Goal: Information Seeking & Learning: Learn about a topic

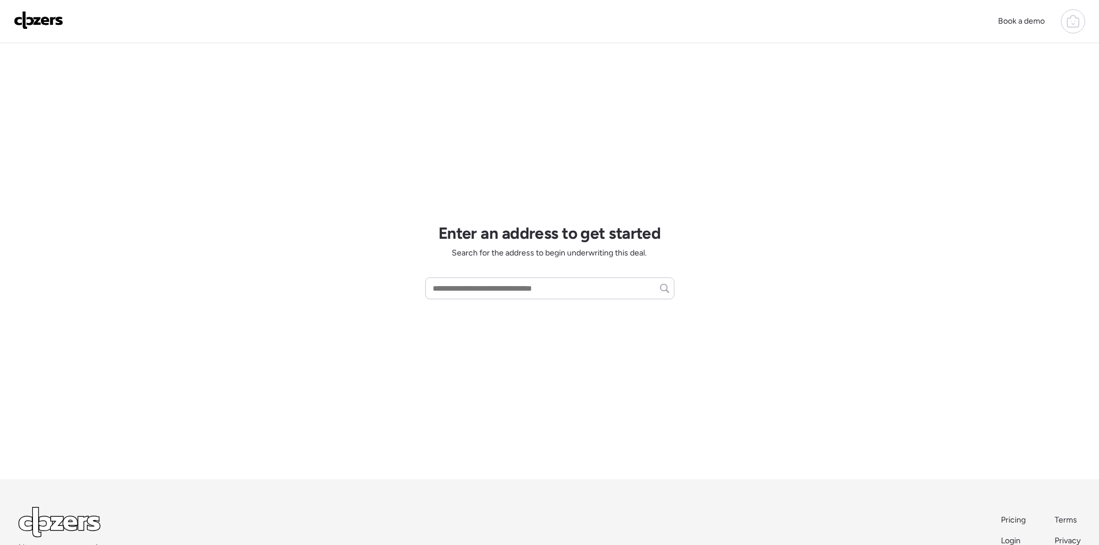
click at [1078, 24] on icon at bounding box center [1073, 21] width 14 height 14
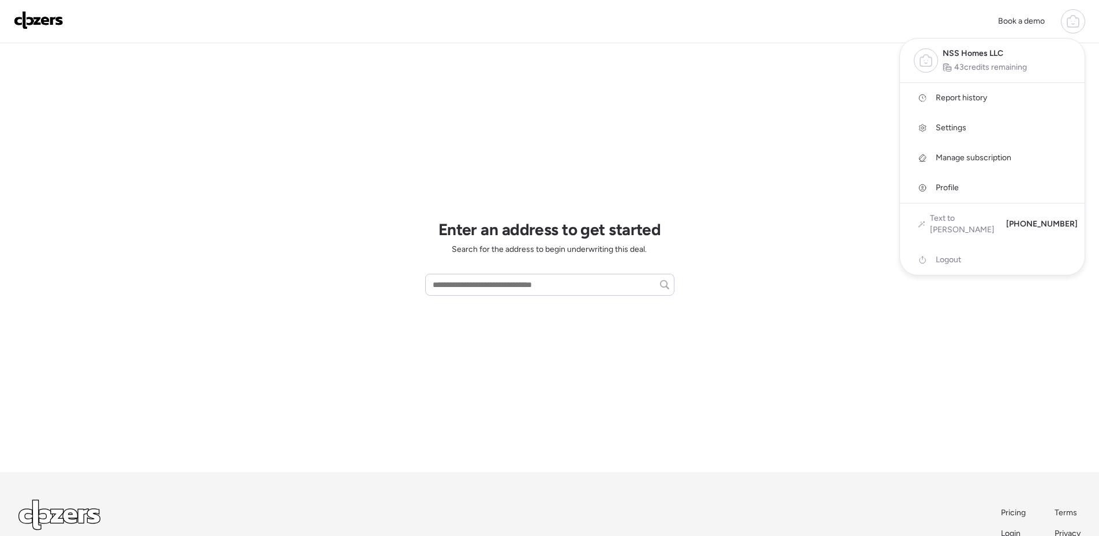
click at [975, 95] on span "Report history" at bounding box center [961, 98] width 51 height 12
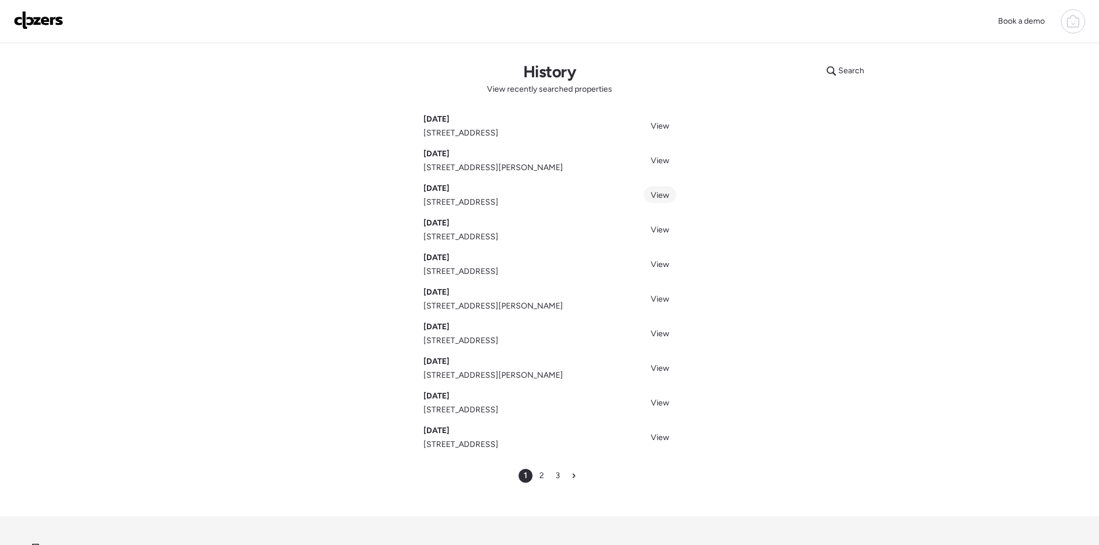
click at [663, 194] on span "View" at bounding box center [660, 195] width 18 height 10
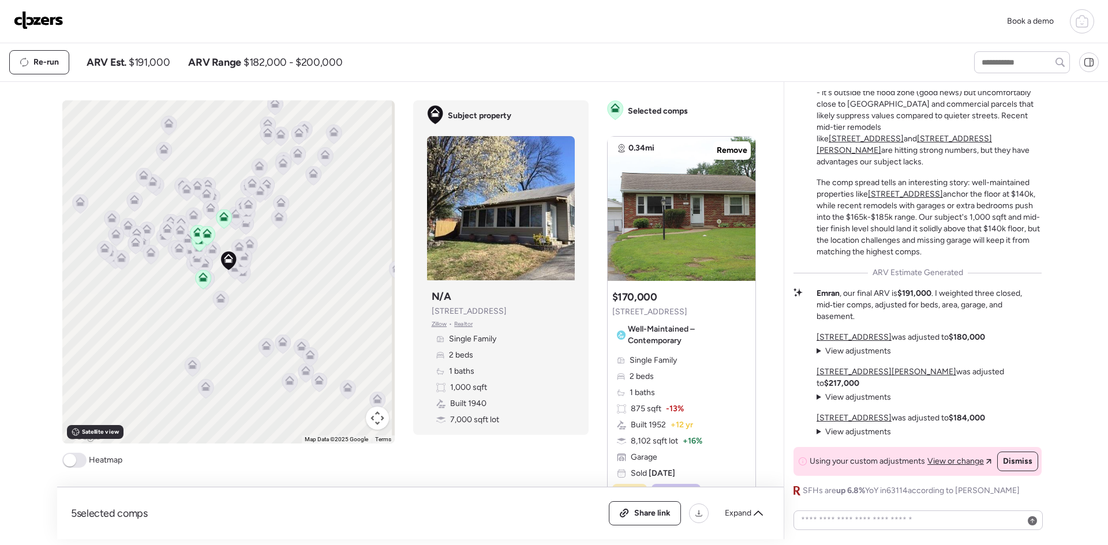
click at [78, 460] on span at bounding box center [74, 460] width 24 height 15
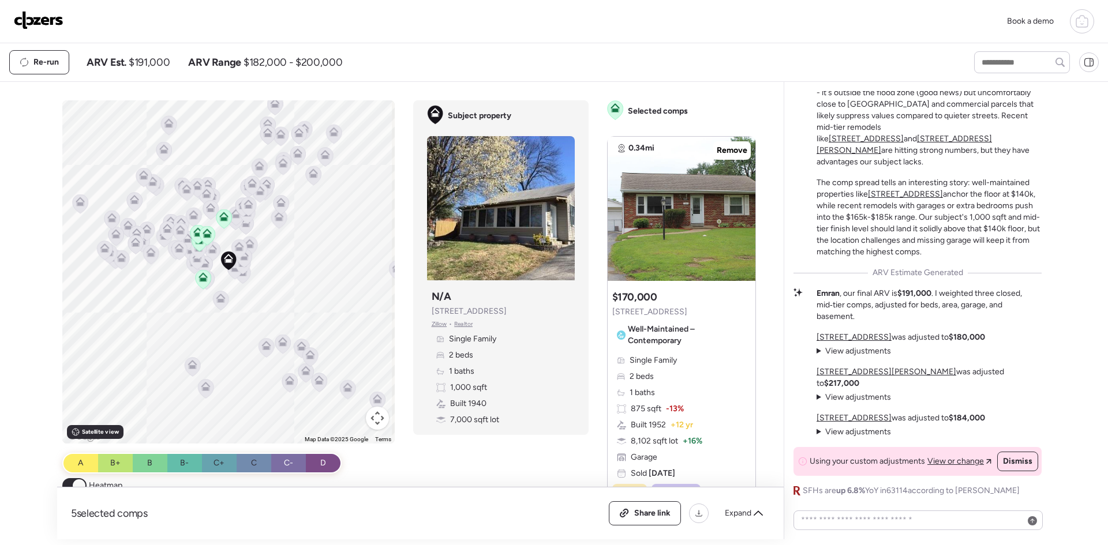
click at [247, 282] on div "To activate drag with keyboard, press Alt + Enter. Once in keyboard drag state,…" at bounding box center [228, 271] width 332 height 343
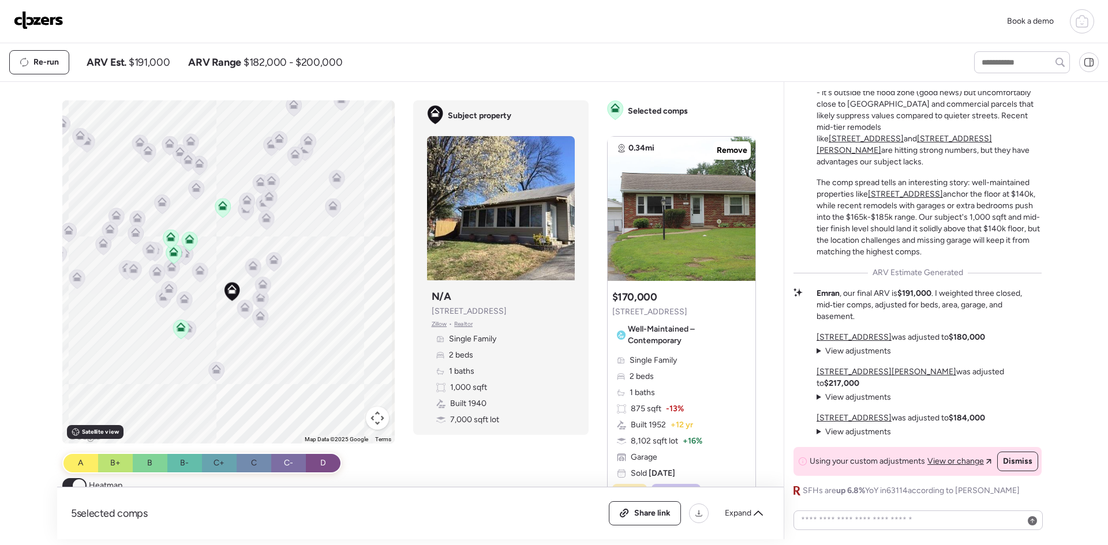
drag, startPoint x: 255, startPoint y: 290, endPoint x: 289, endPoint y: 340, distance: 60.6
click at [289, 340] on div "To activate drag with keyboard, press Alt + Enter. Once in keyboard drag state,…" at bounding box center [228, 271] width 332 height 343
click at [290, 307] on div "To activate drag with keyboard, press Alt + Enter. Once in keyboard drag state,…" at bounding box center [228, 271] width 332 height 343
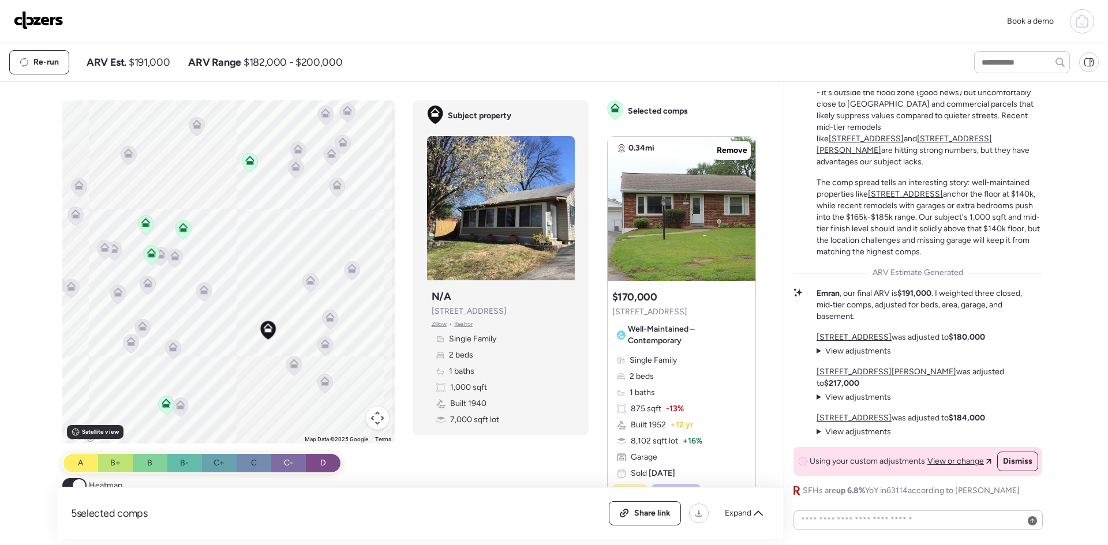
drag, startPoint x: 290, startPoint y: 307, endPoint x: 384, endPoint y: 347, distance: 102.4
click at [384, 347] on div "To activate drag with keyboard, press Alt + Enter. Once in keyboard drag state,…" at bounding box center [228, 271] width 332 height 343
click at [160, 402] on icon at bounding box center [163, 401] width 7 height 3
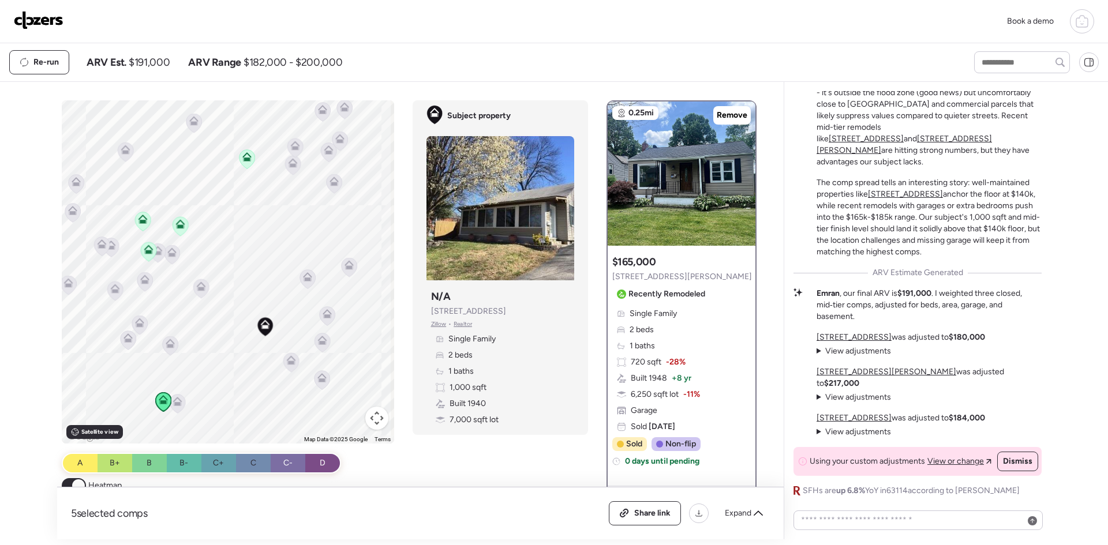
click at [174, 403] on icon at bounding box center [176, 403] width 7 height 3
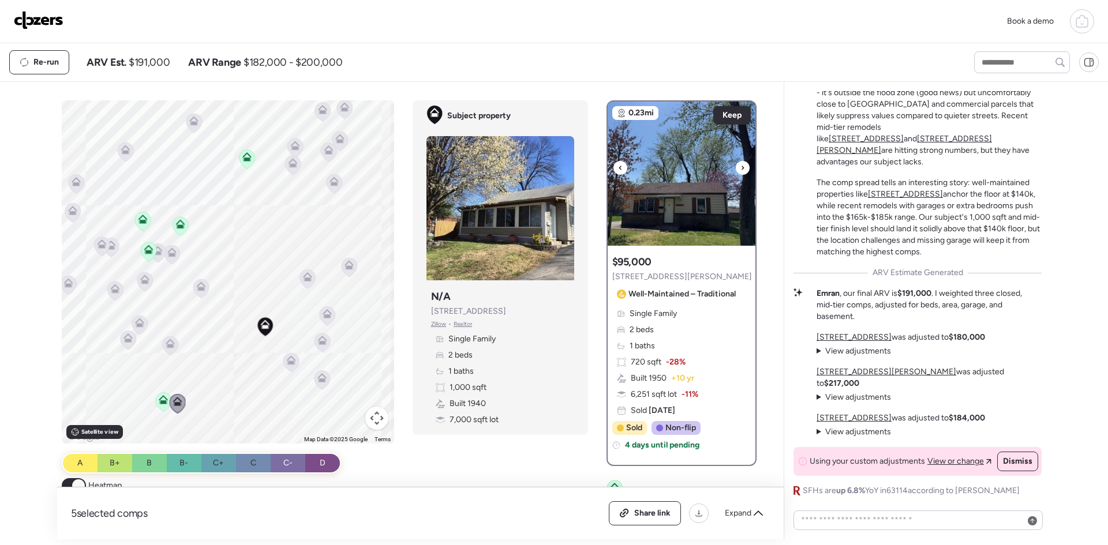
click at [740, 168] on icon at bounding box center [742, 168] width 5 height 14
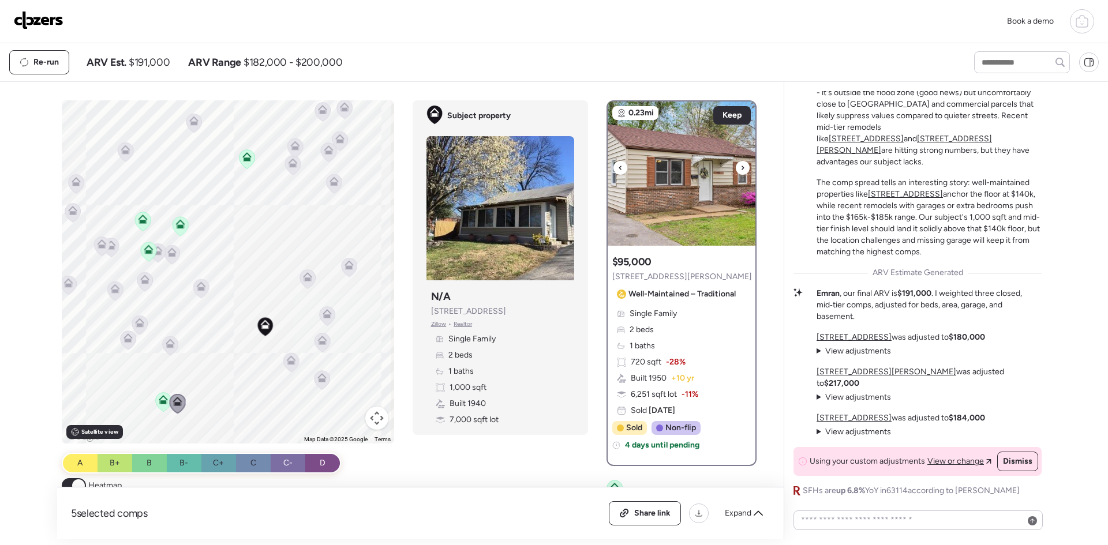
click at [740, 168] on icon at bounding box center [742, 168] width 5 height 14
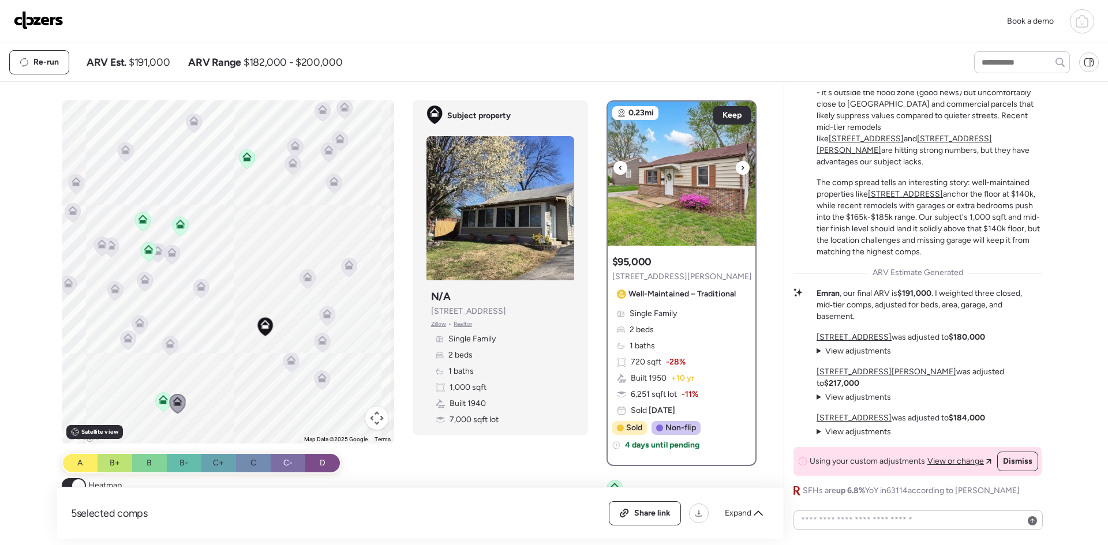
click at [740, 168] on icon at bounding box center [742, 168] width 5 height 14
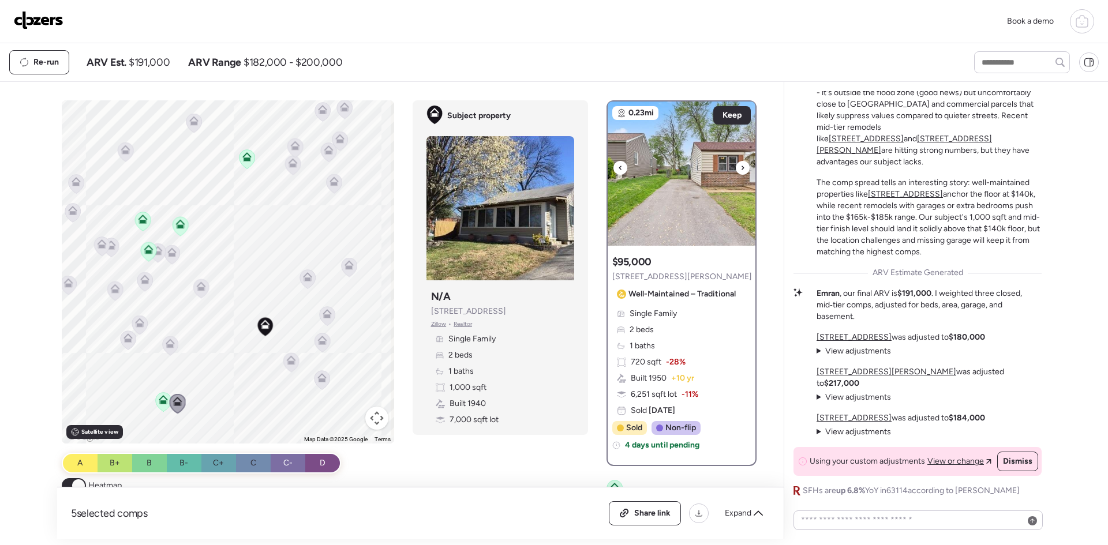
click at [740, 168] on icon at bounding box center [742, 168] width 5 height 14
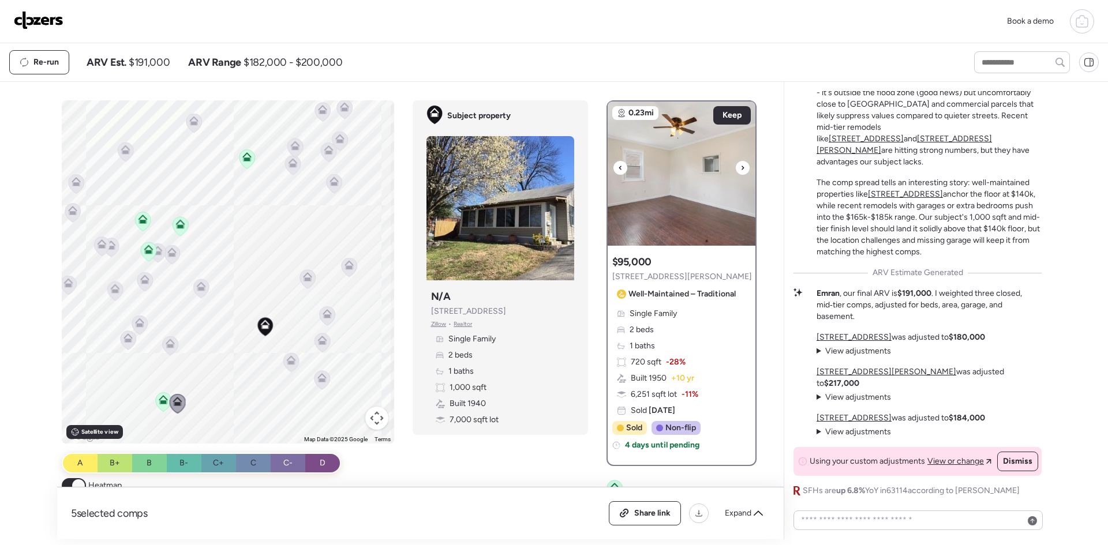
click at [613, 167] on div at bounding box center [620, 168] width 14 height 14
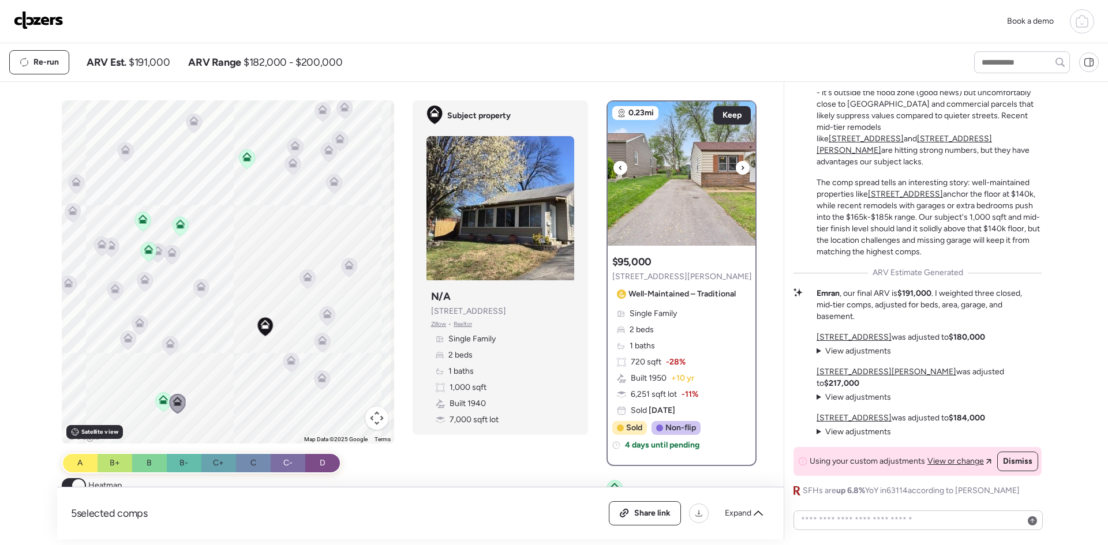
click at [613, 167] on div at bounding box center [620, 168] width 14 height 14
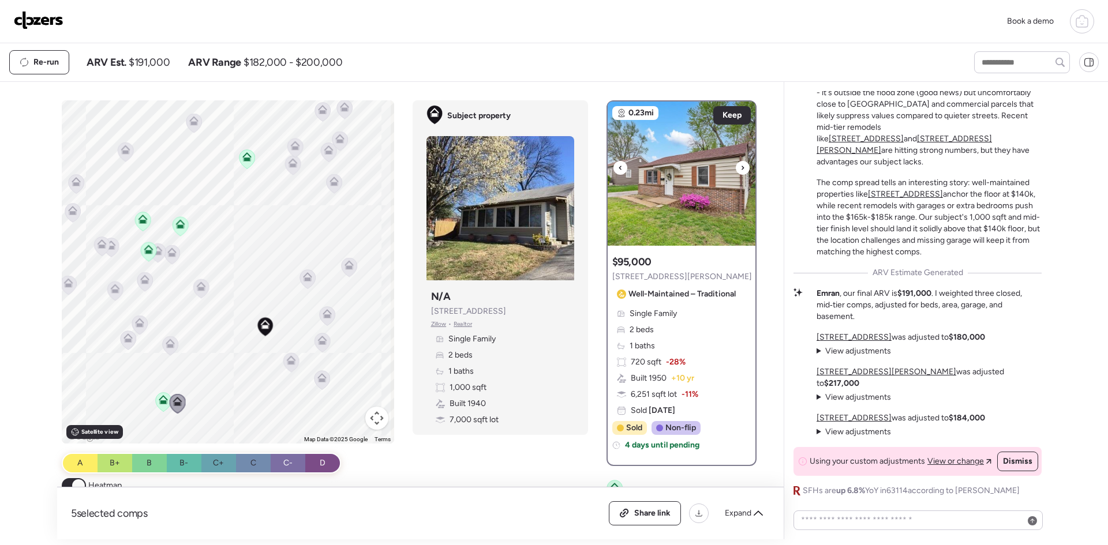
click at [613, 167] on div at bounding box center [620, 168] width 14 height 14
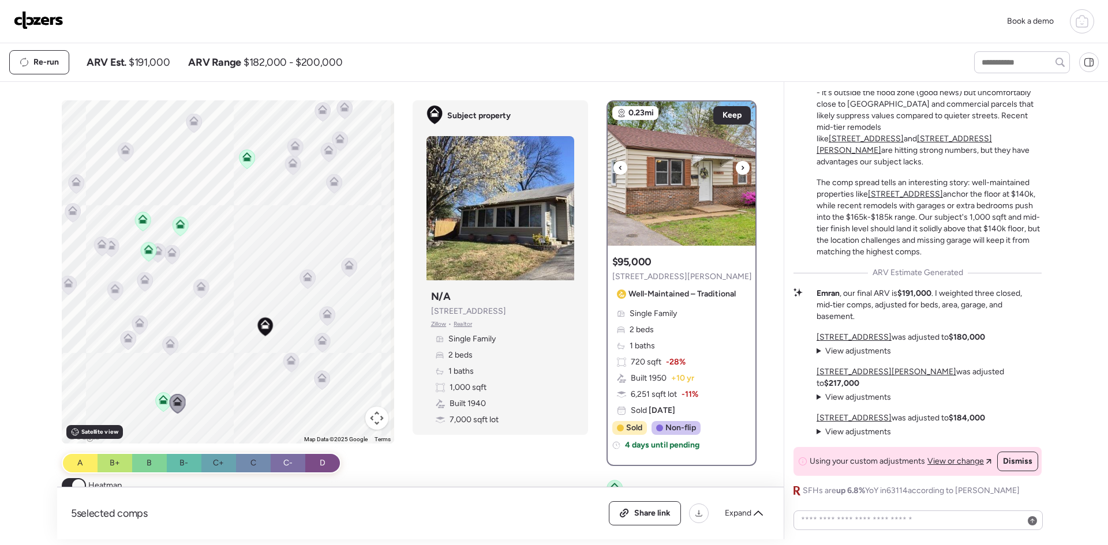
click at [613, 167] on div at bounding box center [620, 168] width 14 height 14
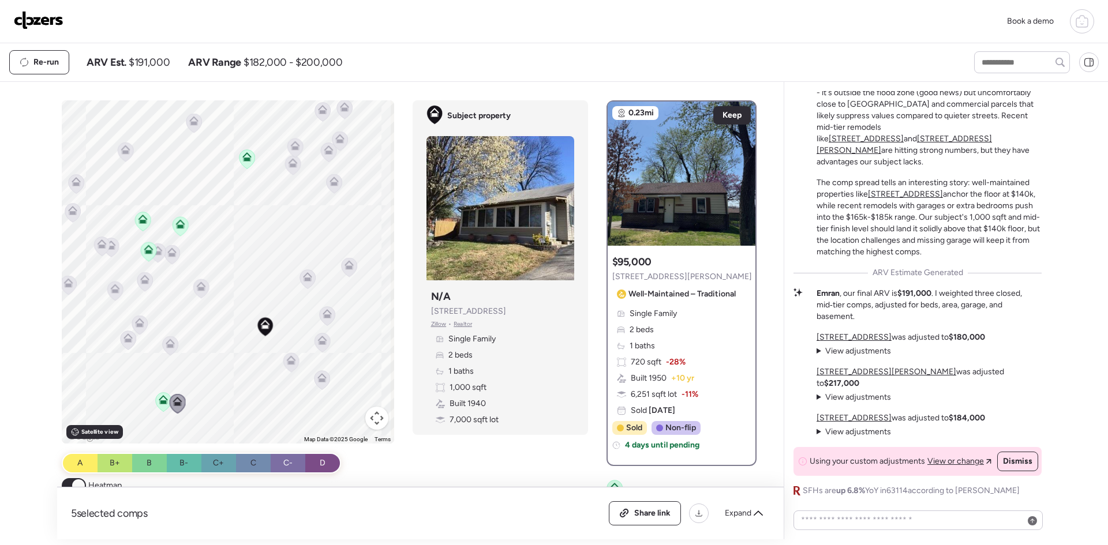
click at [173, 400] on icon at bounding box center [176, 401] width 9 height 9
click at [287, 361] on icon at bounding box center [290, 359] width 9 height 9
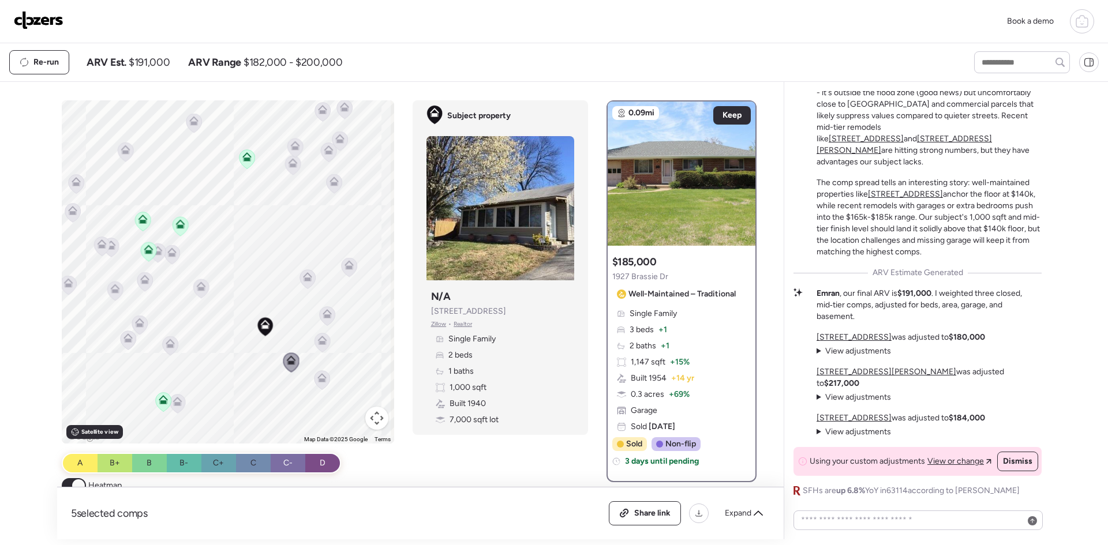
click at [318, 380] on icon at bounding box center [321, 379] width 7 height 3
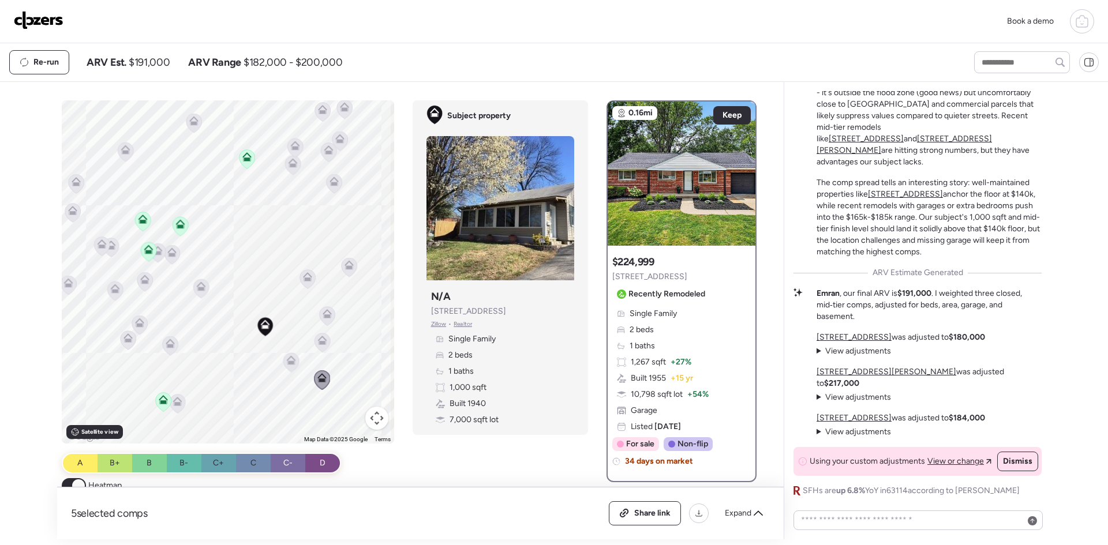
click at [318, 337] on icon at bounding box center [321, 338] width 9 height 5
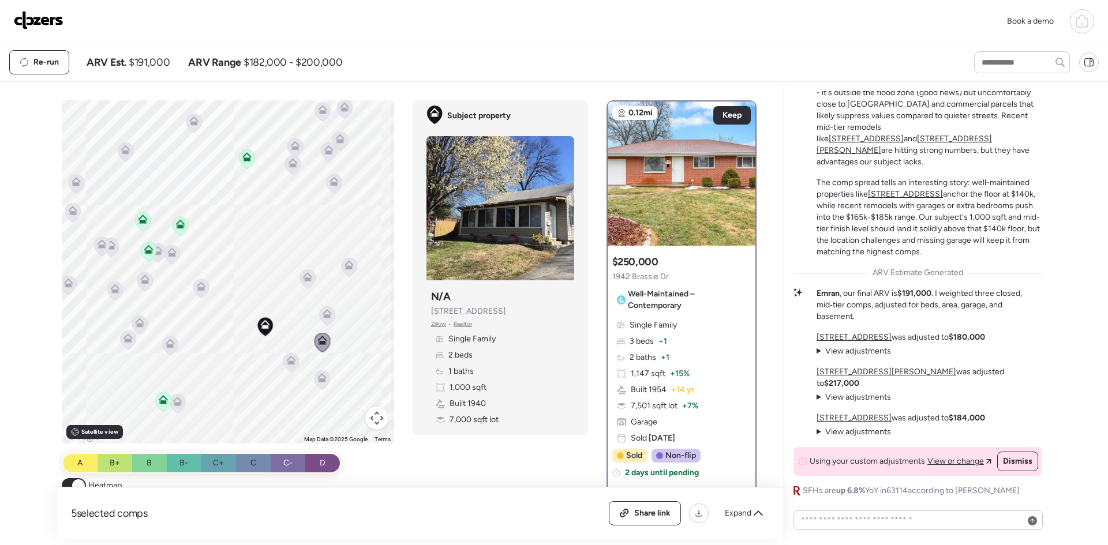
click at [322, 314] on icon at bounding box center [326, 313] width 9 height 9
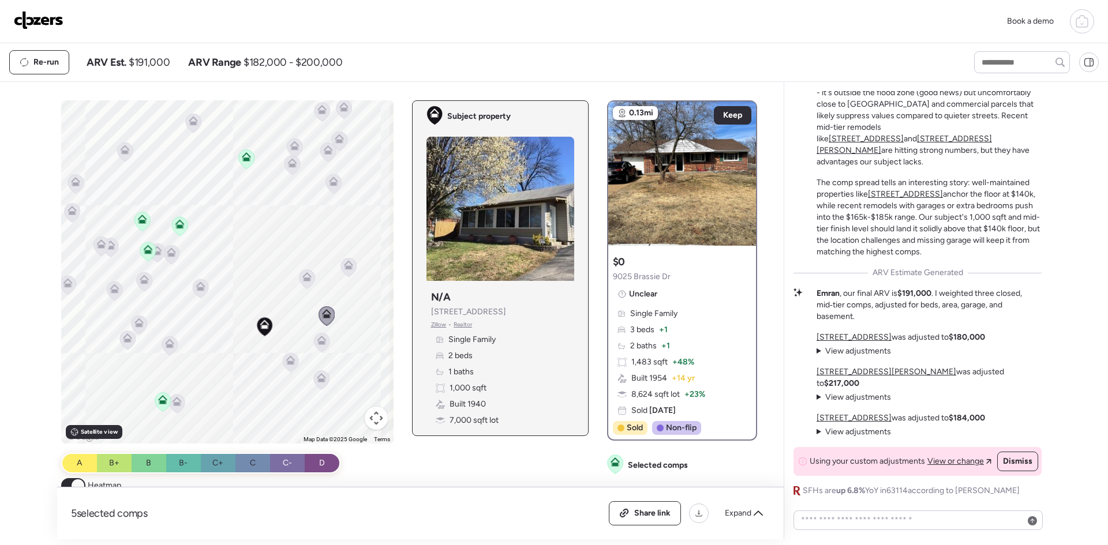
click at [261, 325] on icon at bounding box center [263, 326] width 7 height 3
click at [322, 314] on icon at bounding box center [326, 311] width 9 height 5
click at [345, 266] on icon at bounding box center [348, 266] width 7 height 3
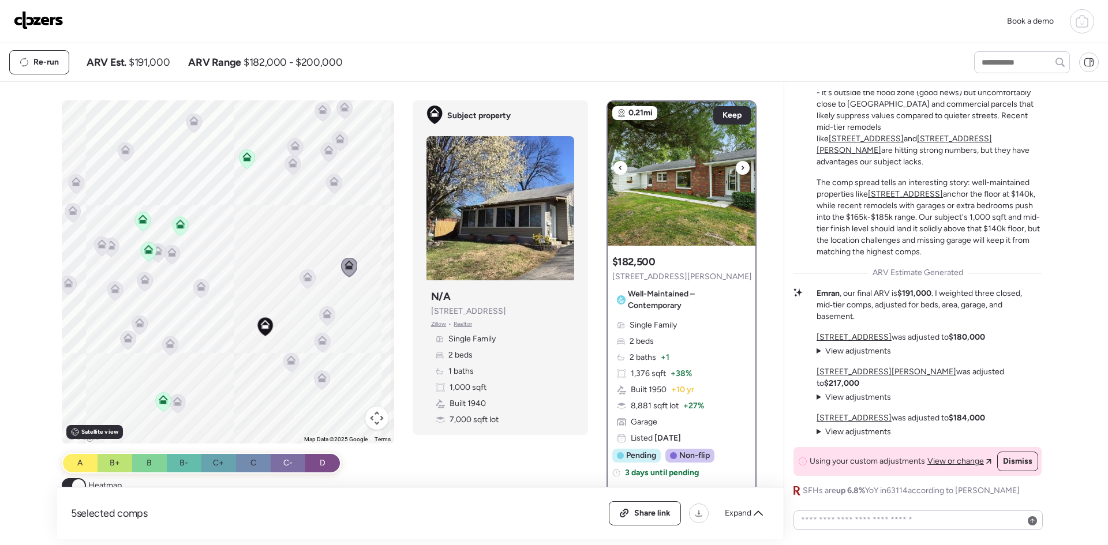
click at [740, 171] on div at bounding box center [743, 168] width 14 height 14
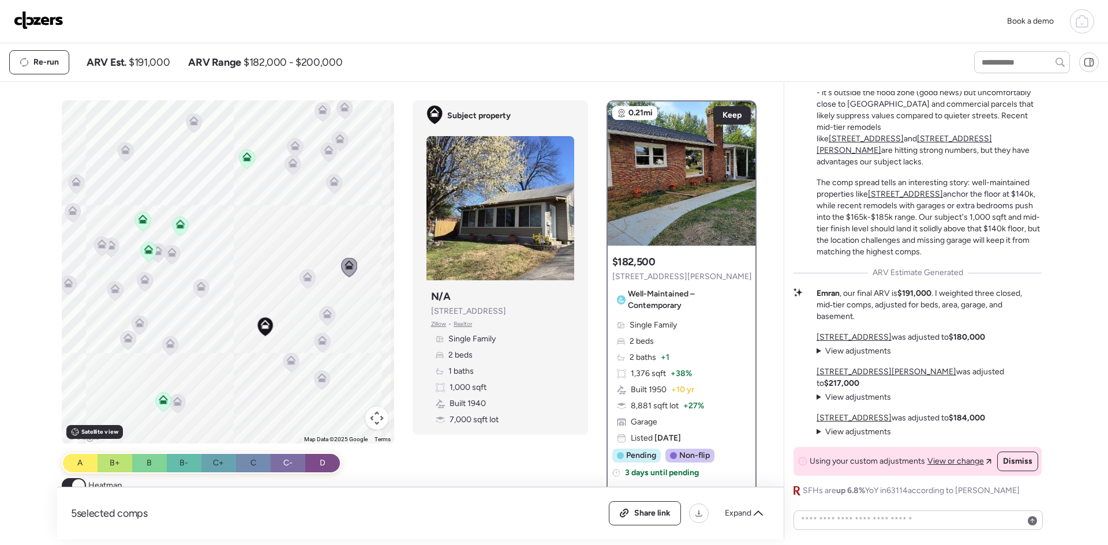
click at [303, 275] on icon at bounding box center [307, 276] width 9 height 9
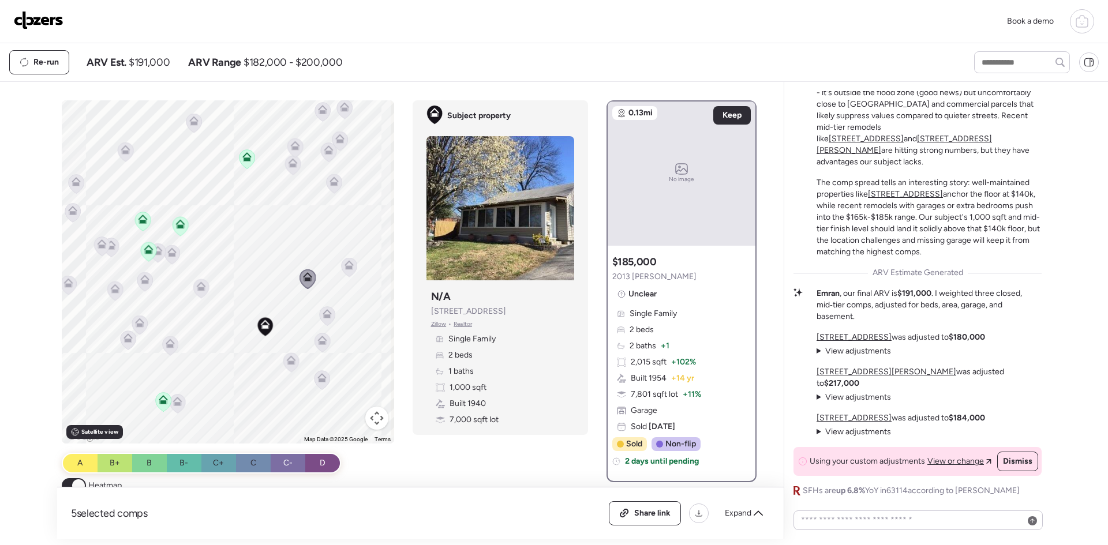
click at [344, 268] on icon at bounding box center [348, 264] width 9 height 9
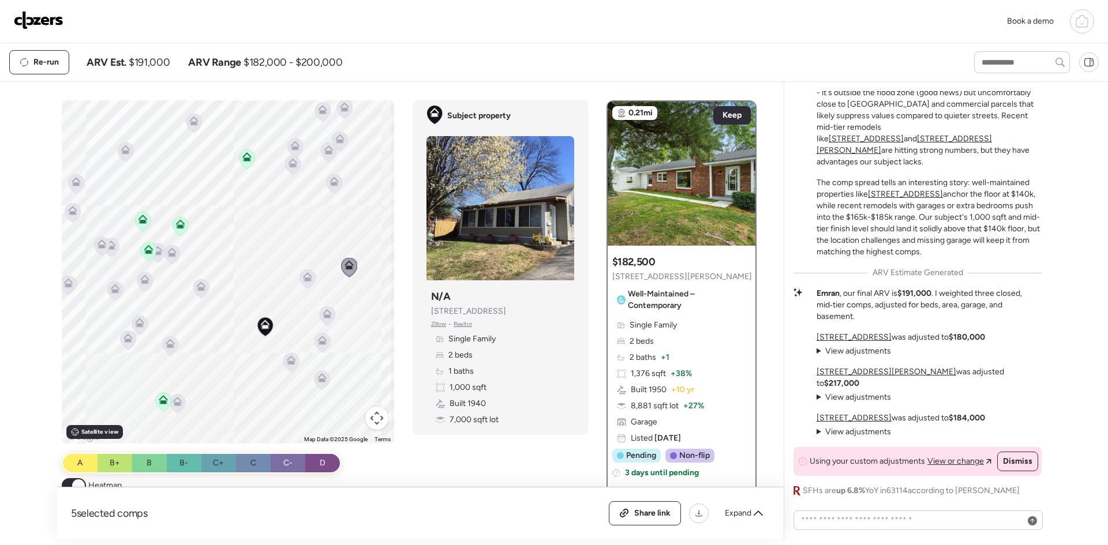
click at [305, 272] on icon at bounding box center [307, 276] width 9 height 9
